Goal: Obtain resource: Obtain resource

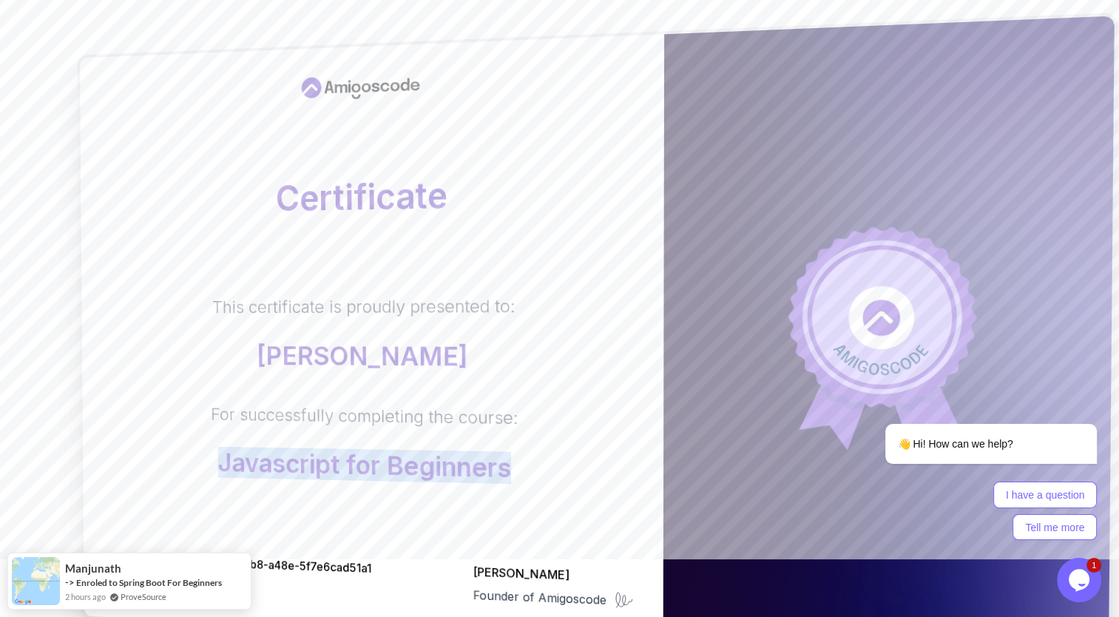
scroll to position [74, 0]
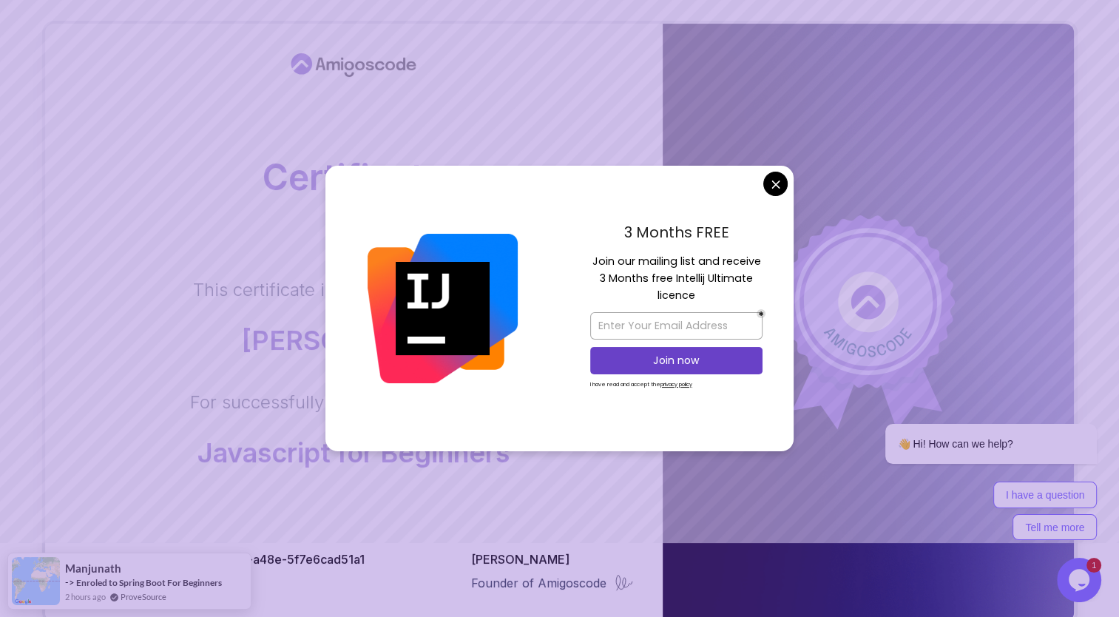
click at [771, 198] on div "3 Months FREE Join our mailing list and receive 3 Months free Intellij Ultimate…" at bounding box center [676, 308] width 234 height 285
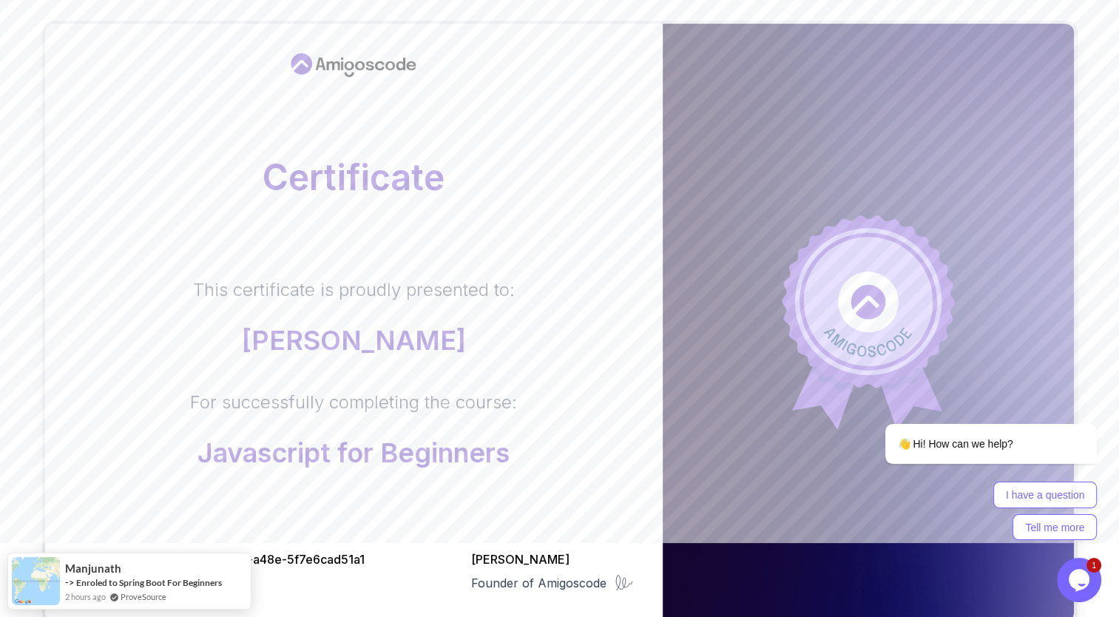
click at [776, 184] on body "Certificate This certificate is proudly presented to: [PERSON_NAME] For success…" at bounding box center [559, 394] width 1119 height 936
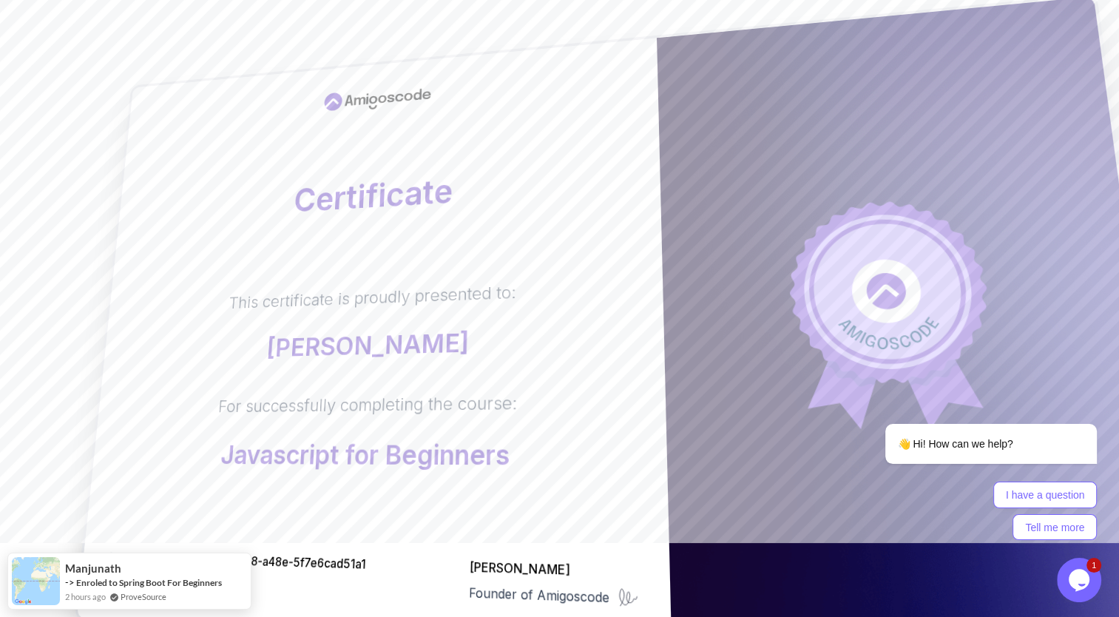
drag, startPoint x: 434, startPoint y: 89, endPoint x: 327, endPoint y: 142, distance: 119.4
click at [308, 90] on div "Certificate This certificate is proudly presented to: [PERSON_NAME] For success…" at bounding box center [374, 341] width 595 height 606
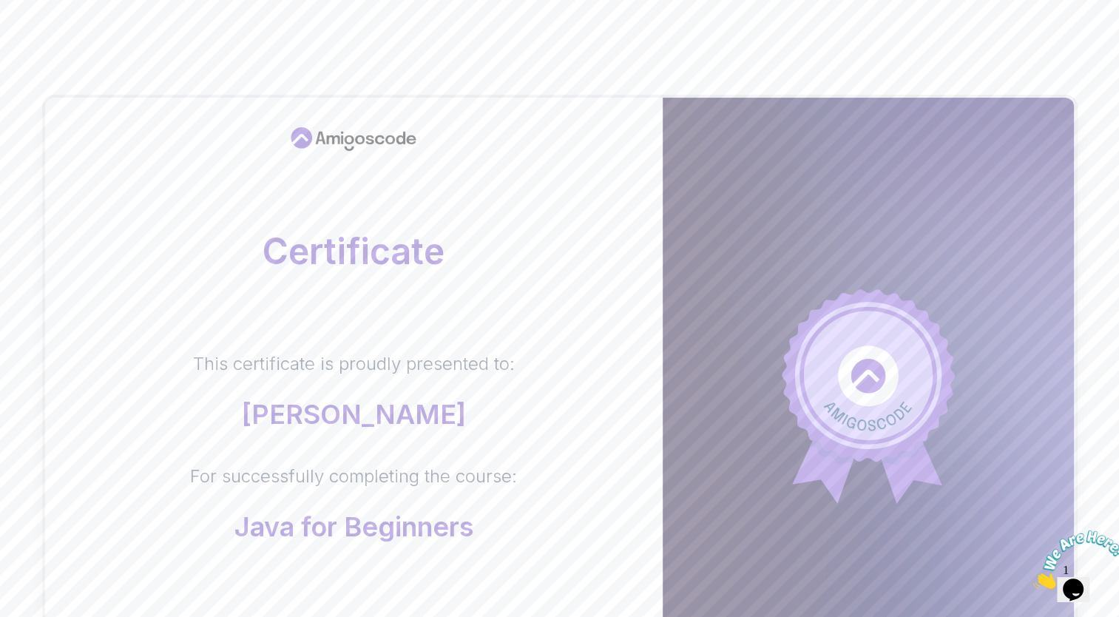
click at [769, 179] on body "Certificate This certificate is proudly presented to: [PERSON_NAME] For success…" at bounding box center [559, 468] width 1119 height 936
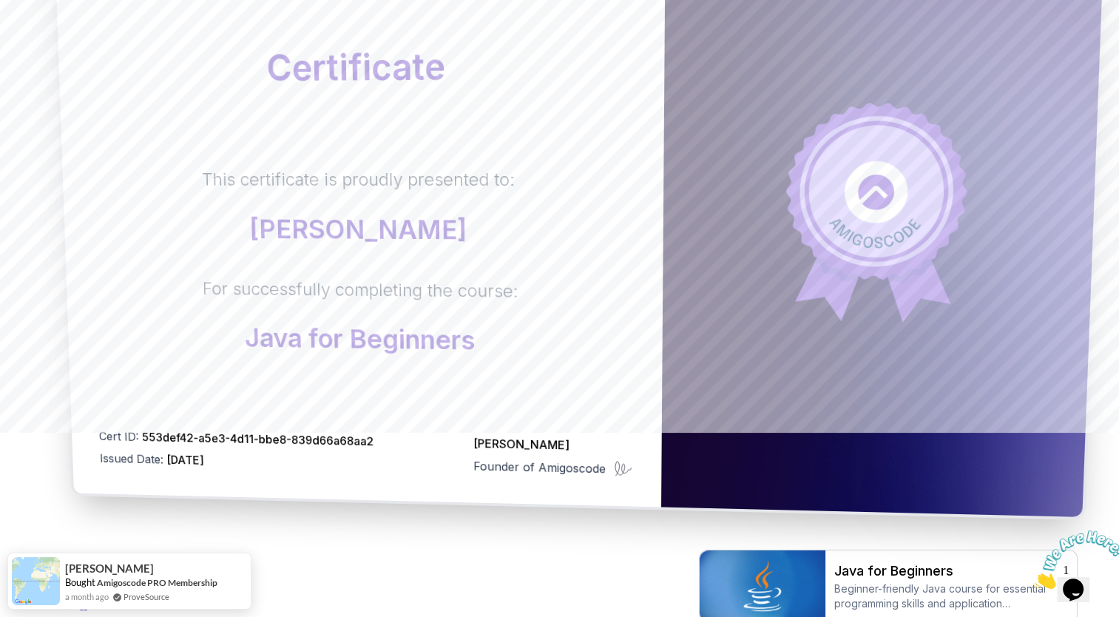
scroll to position [222, 0]
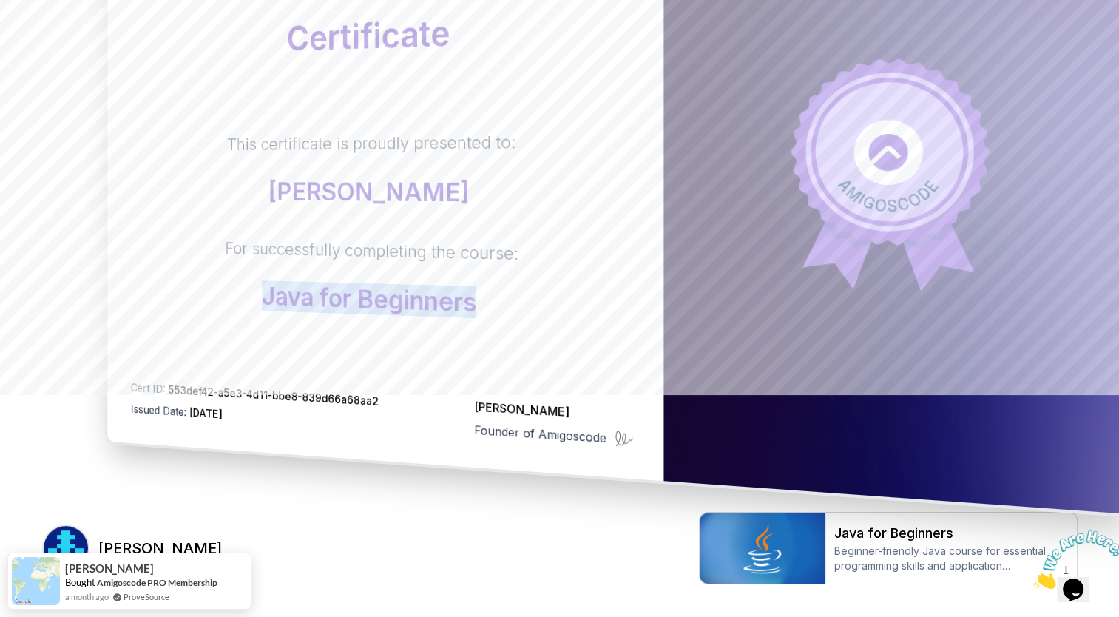
drag, startPoint x: 500, startPoint y: 315, endPoint x: 240, endPoint y: 308, distance: 260.4
click at [240, 308] on p "Java for Beginners" at bounding box center [372, 299] width 294 height 37
copy p "Java for Beginners"
